Goal: Task Accomplishment & Management: Complete application form

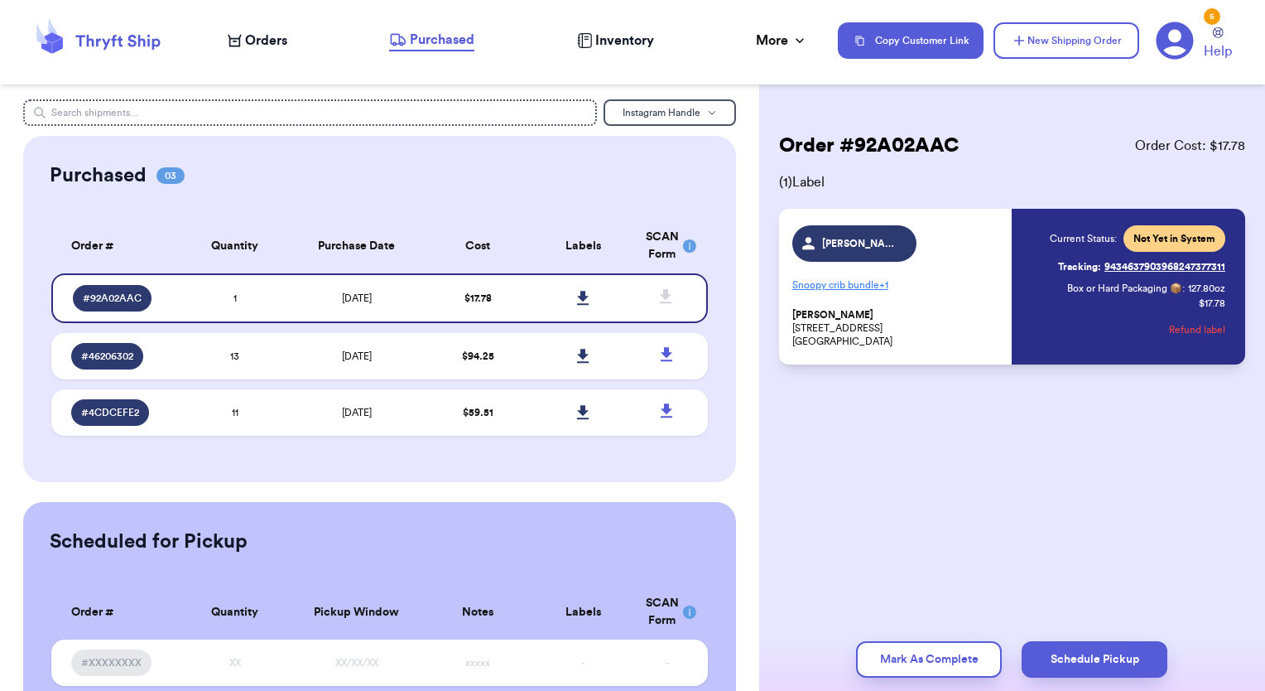
click at [268, 42] on span "Orders" at bounding box center [266, 41] width 42 height 20
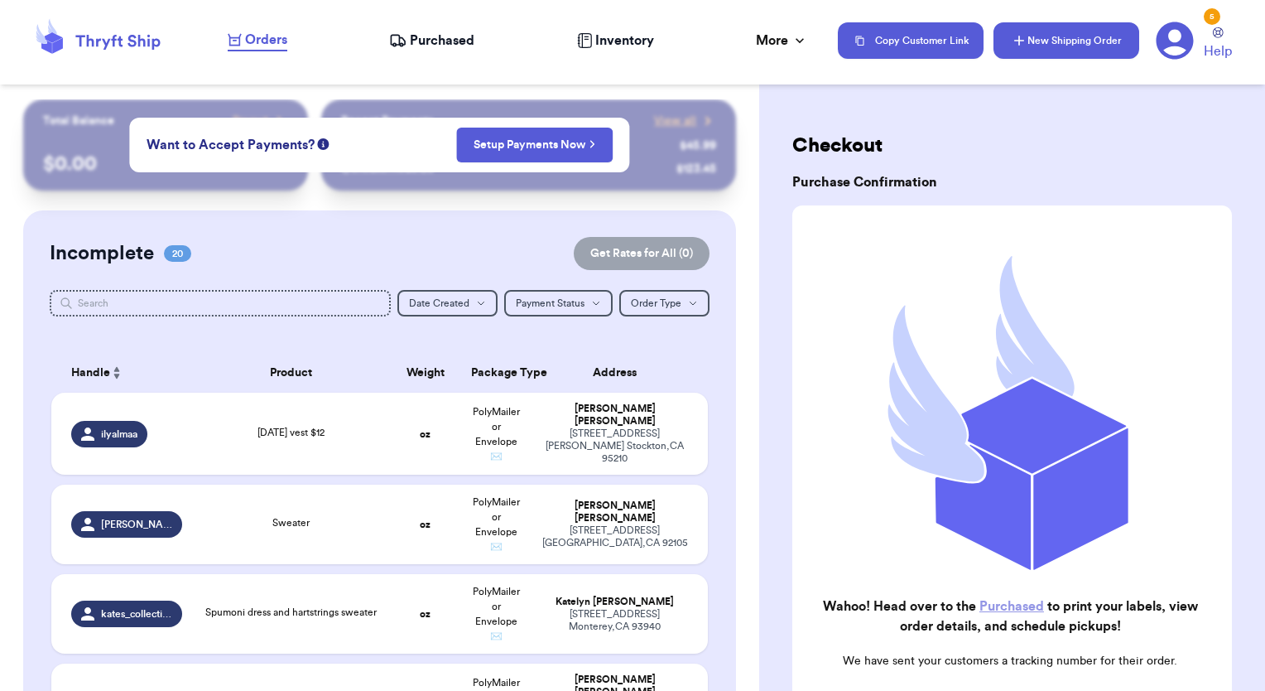
click at [1052, 38] on button "New Shipping Order" at bounding box center [1067, 40] width 146 height 36
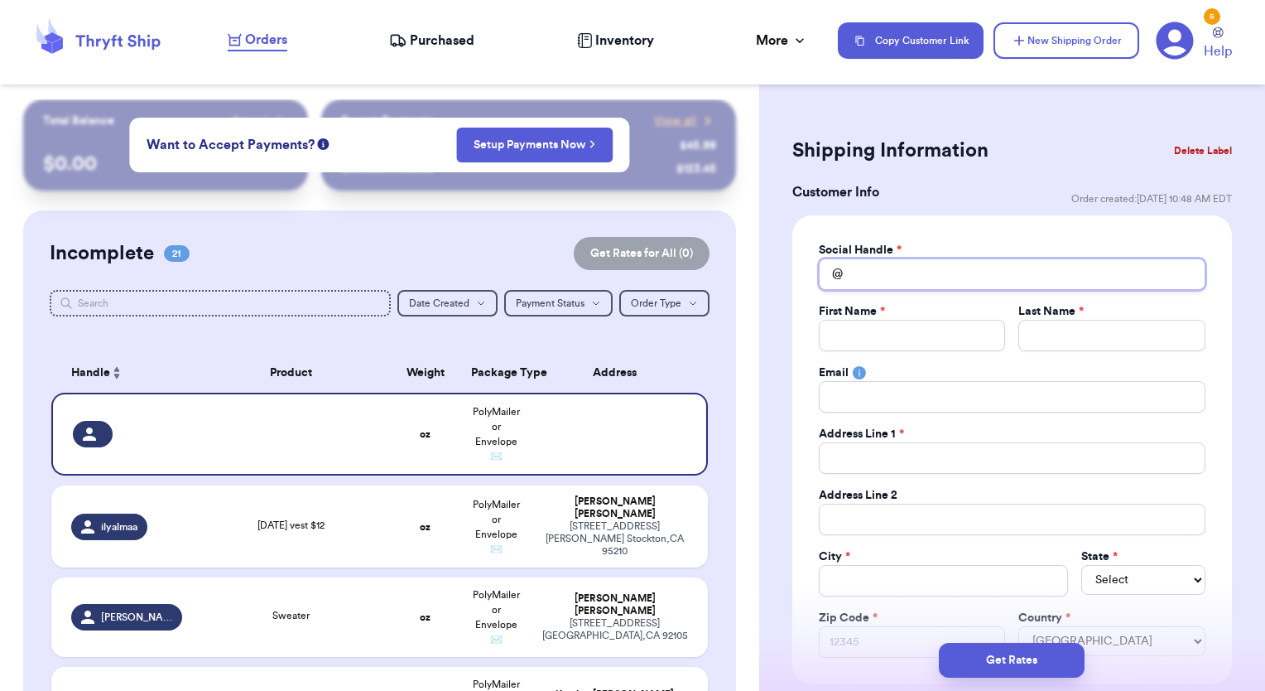
click at [936, 263] on input "Total Amount Paid" at bounding box center [1012, 273] width 387 height 31
type input "R"
type input "RO"
type input "ROC"
type input "ROCK"
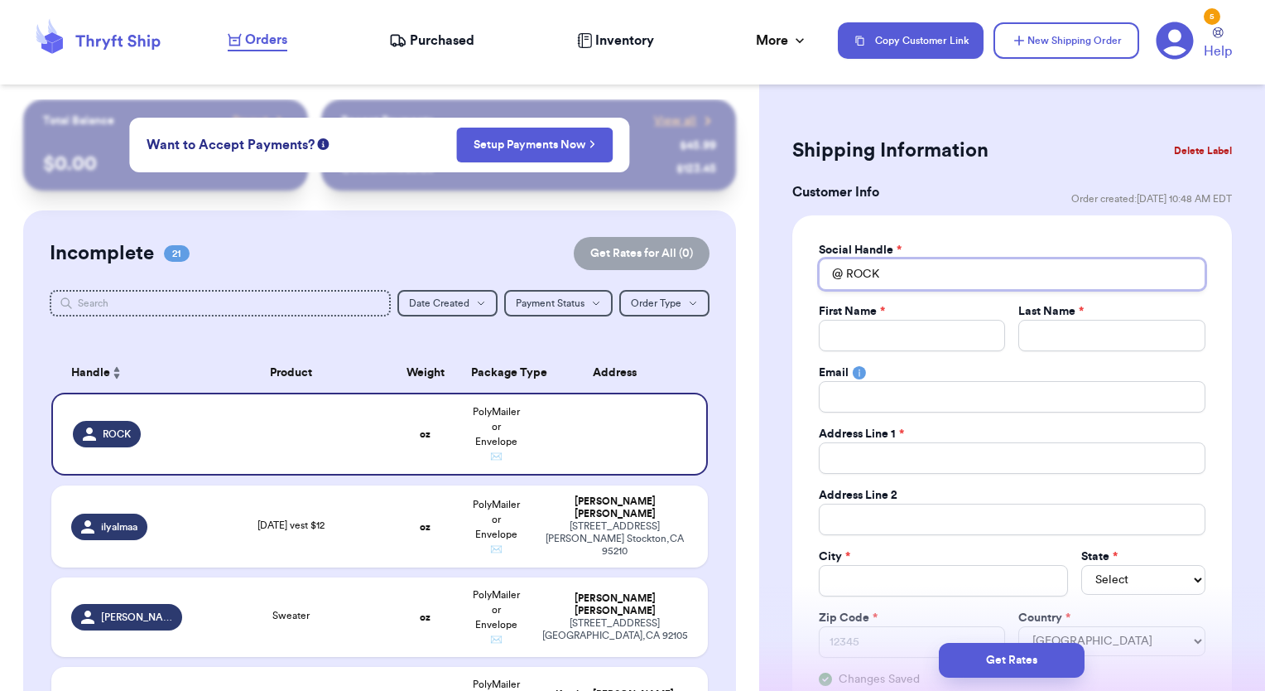
type input "ROCK"
click at [1186, 152] on button "Delete Label" at bounding box center [1202, 150] width 71 height 36
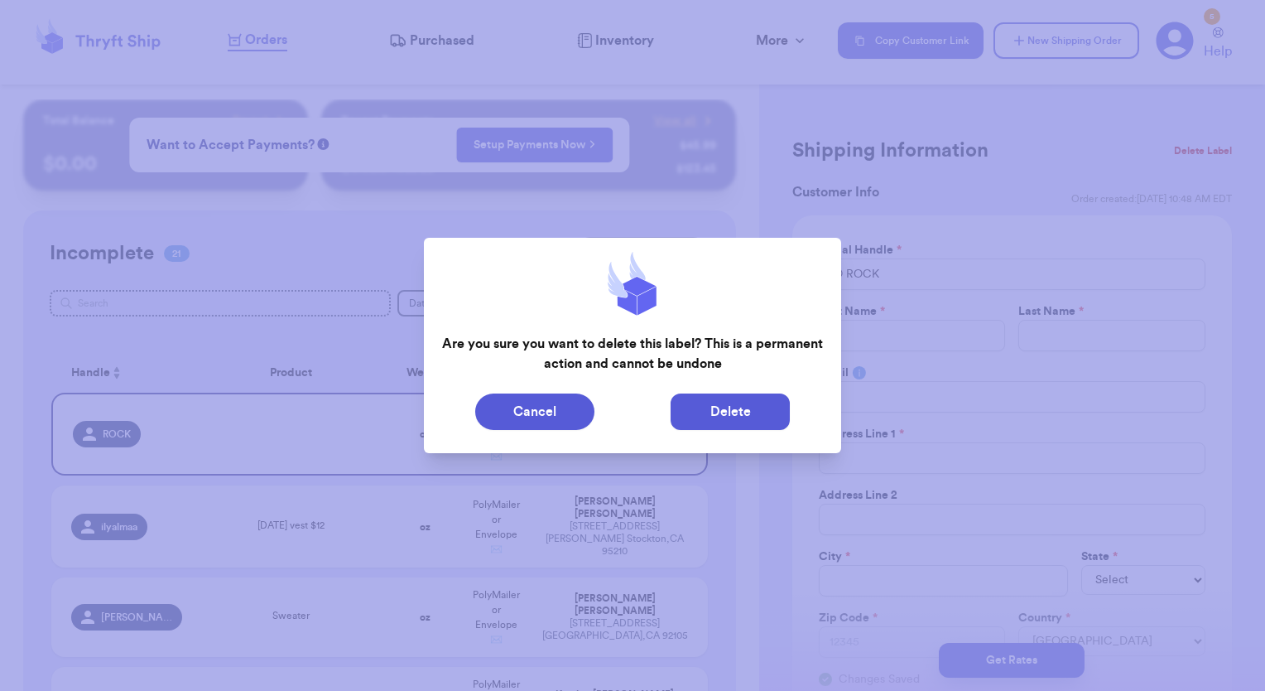
click at [702, 396] on button "Delete" at bounding box center [730, 411] width 119 height 36
type input "[DATE] vest $12"
